Goal: Transaction & Acquisition: Purchase product/service

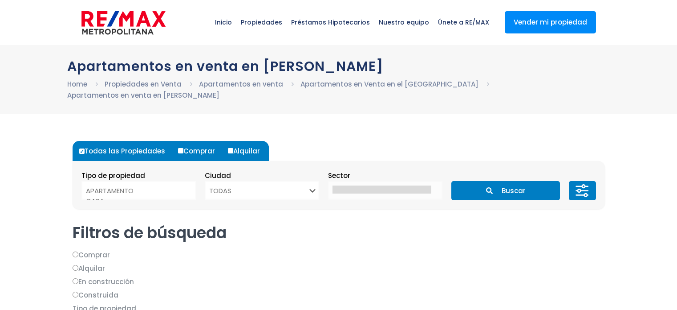
select select
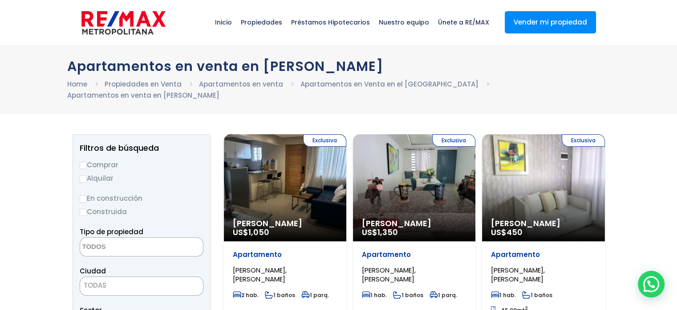
click at [81, 162] on input "Comprar" at bounding box center [83, 165] width 7 height 7
radio input "true"
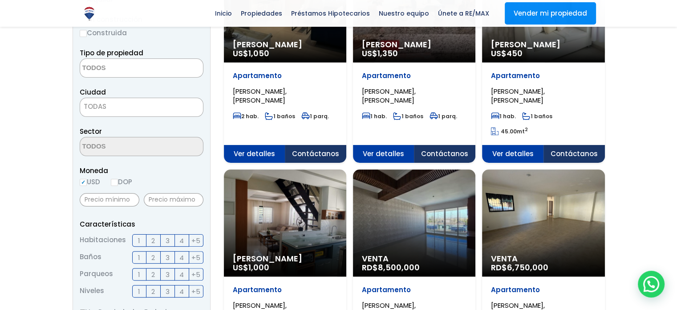
scroll to position [223, 0]
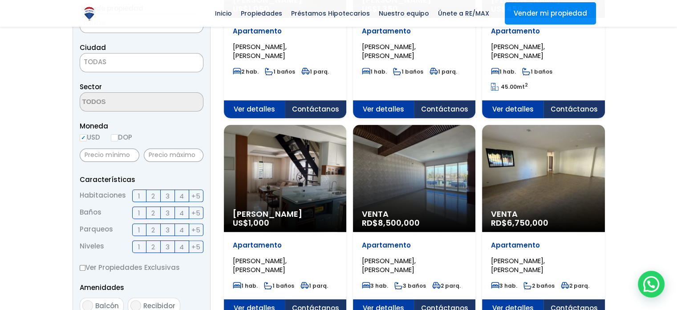
click at [151, 190] on span "2" at bounding box center [153, 195] width 4 height 11
click at [0, 0] on input "2" at bounding box center [0, 0] width 0 height 0
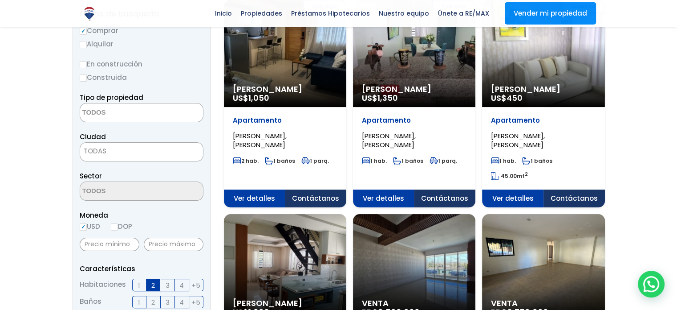
scroll to position [89, 0]
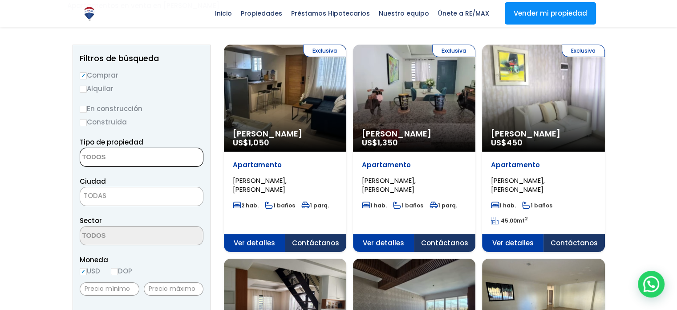
click at [108, 148] on textarea "Search" at bounding box center [123, 157] width 86 height 19
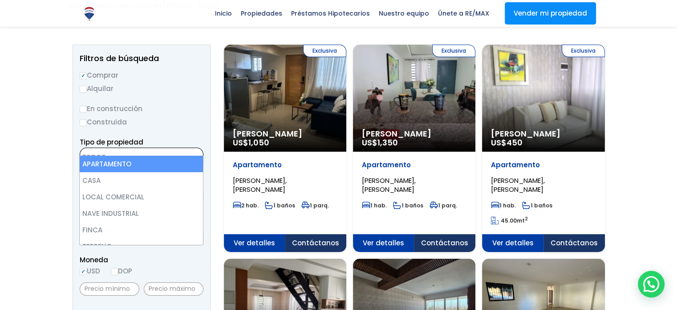
select select "apartment"
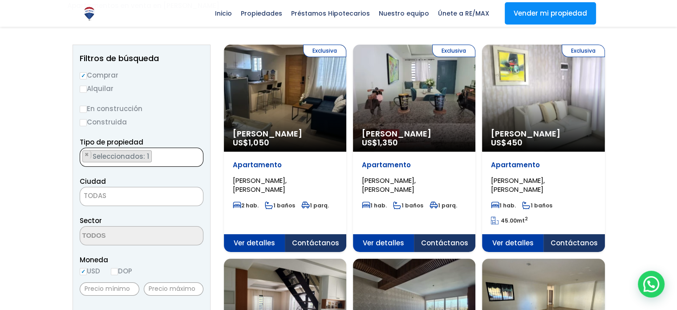
click at [102, 187] on span "TODAS" at bounding box center [142, 196] width 124 height 19
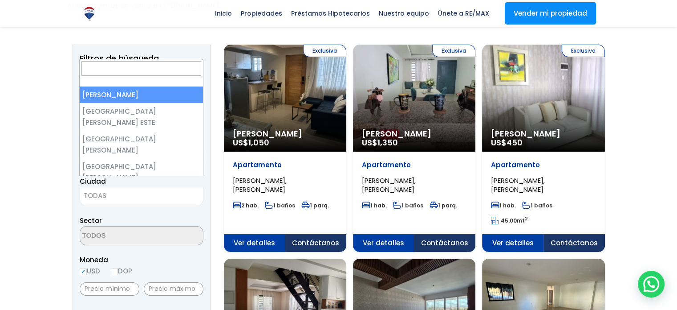
select select "1"
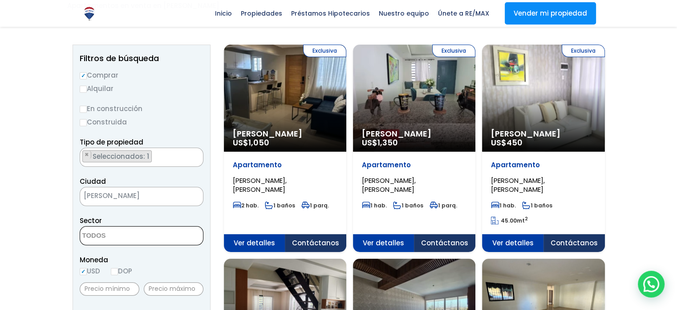
click at [103, 226] on textarea "Search" at bounding box center [123, 235] width 86 height 19
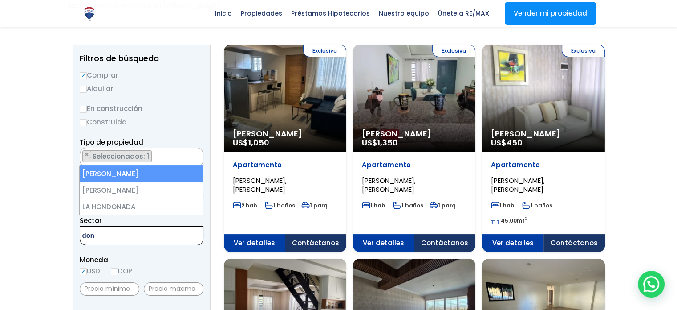
type textarea "don"
select select "29"
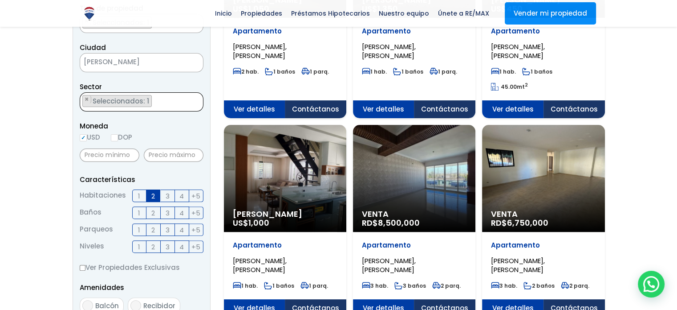
scroll to position [445, 0]
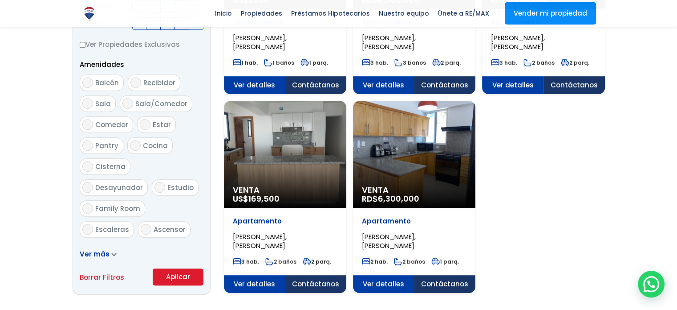
click at [179, 268] on button "Aplicar" at bounding box center [178, 276] width 51 height 17
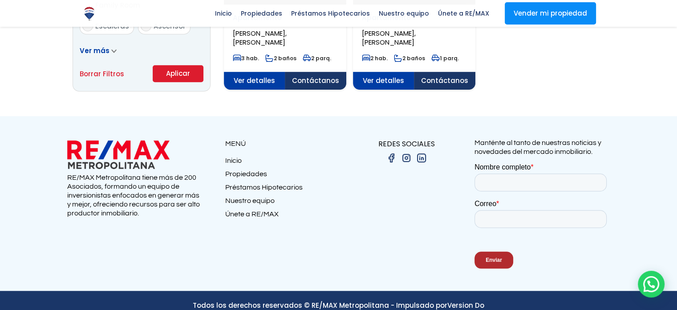
click at [177, 65] on button "Aplicar" at bounding box center [178, 73] width 51 height 17
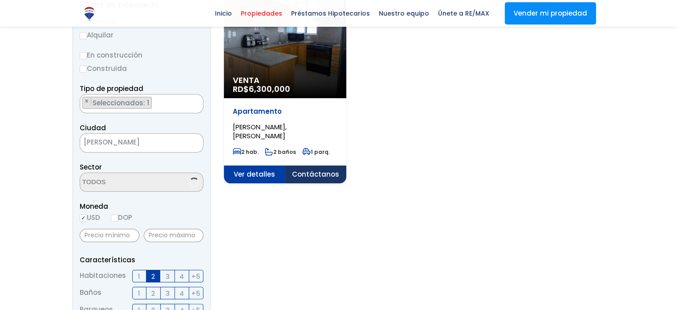
scroll to position [527, 0]
select select "29"
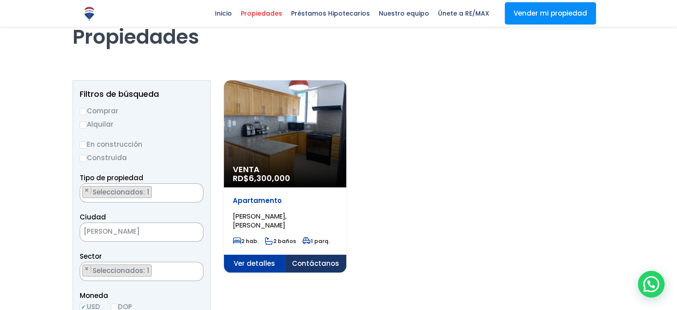
scroll to position [0, 0]
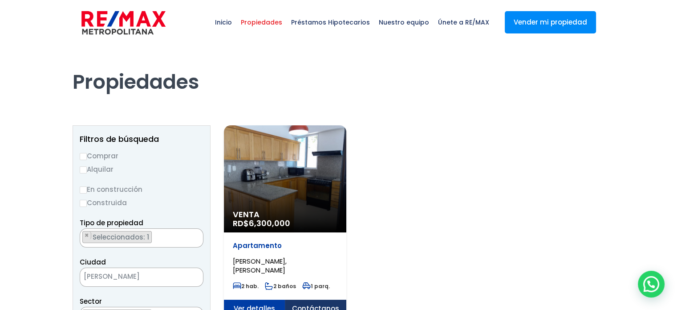
click at [295, 167] on div "Venta RD$ 6,300,000" at bounding box center [285, 178] width 122 height 107
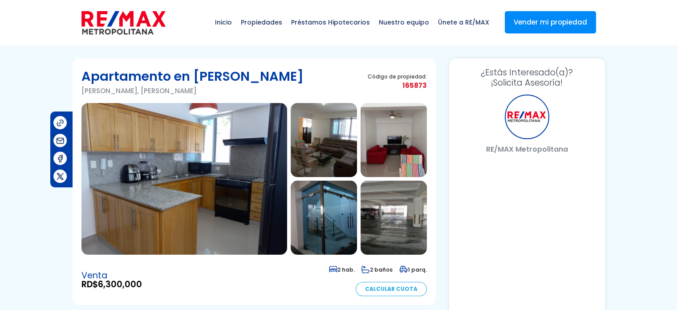
select select "DO"
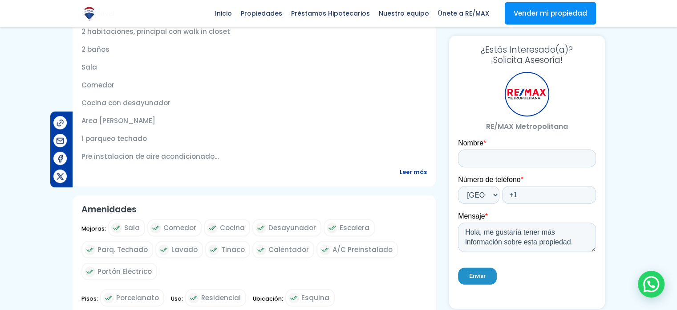
scroll to position [445, 0]
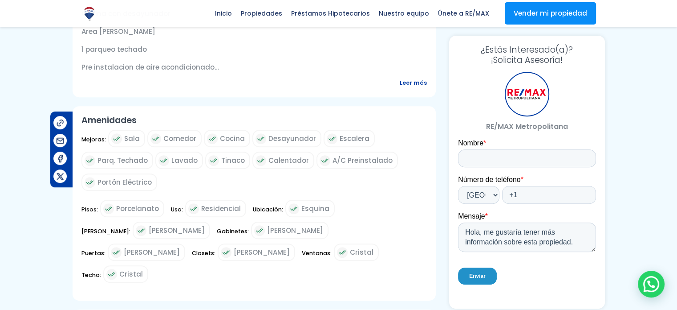
click at [411, 83] on span "Leer más" at bounding box center [413, 82] width 27 height 11
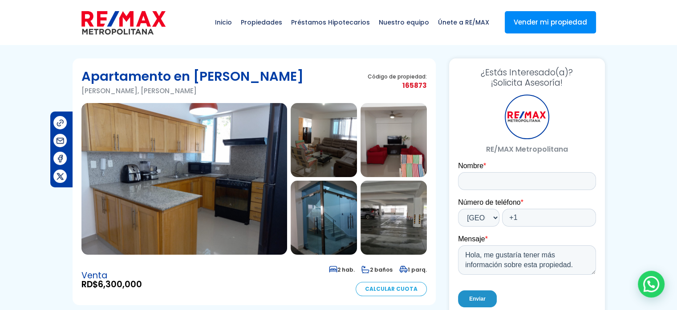
scroll to position [45, 0]
